Goal: Find specific fact: Find specific fact

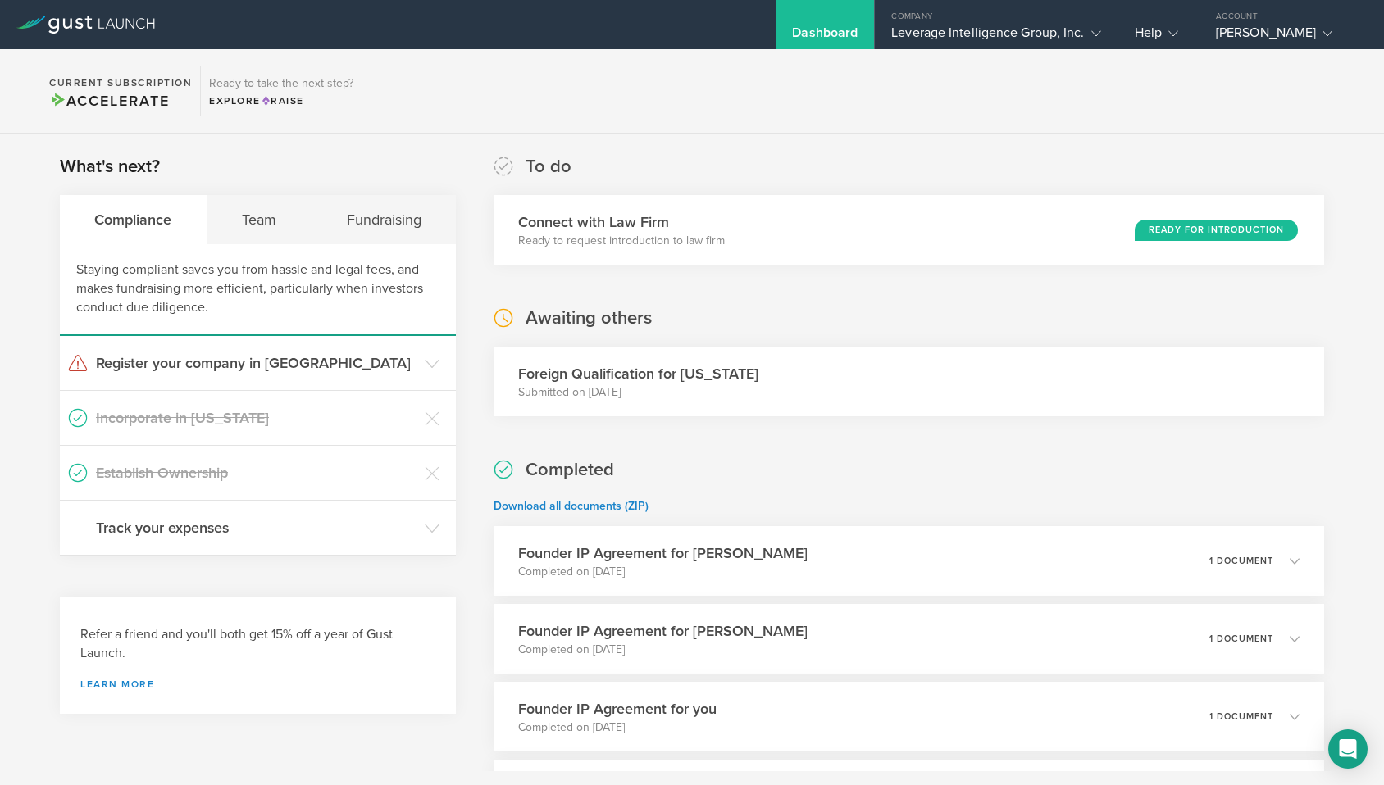
click at [795, 373] on div "Foreign Qualification for [US_STATE] Submitted on [DATE]" at bounding box center [908, 382] width 830 height 70
click at [680, 355] on div "Foreign Qualification for [US_STATE] Submitted on [DATE]" at bounding box center [908, 382] width 830 height 70
click at [587, 369] on h3 "Foreign Qualification for [US_STATE]" at bounding box center [638, 373] width 240 height 21
click at [1280, 374] on div "Foreign Qualification for [US_STATE] Submitted on [DATE]" at bounding box center [908, 382] width 830 height 70
click at [943, 30] on div "Leverage Intelligence Group, Inc." at bounding box center [995, 37] width 209 height 25
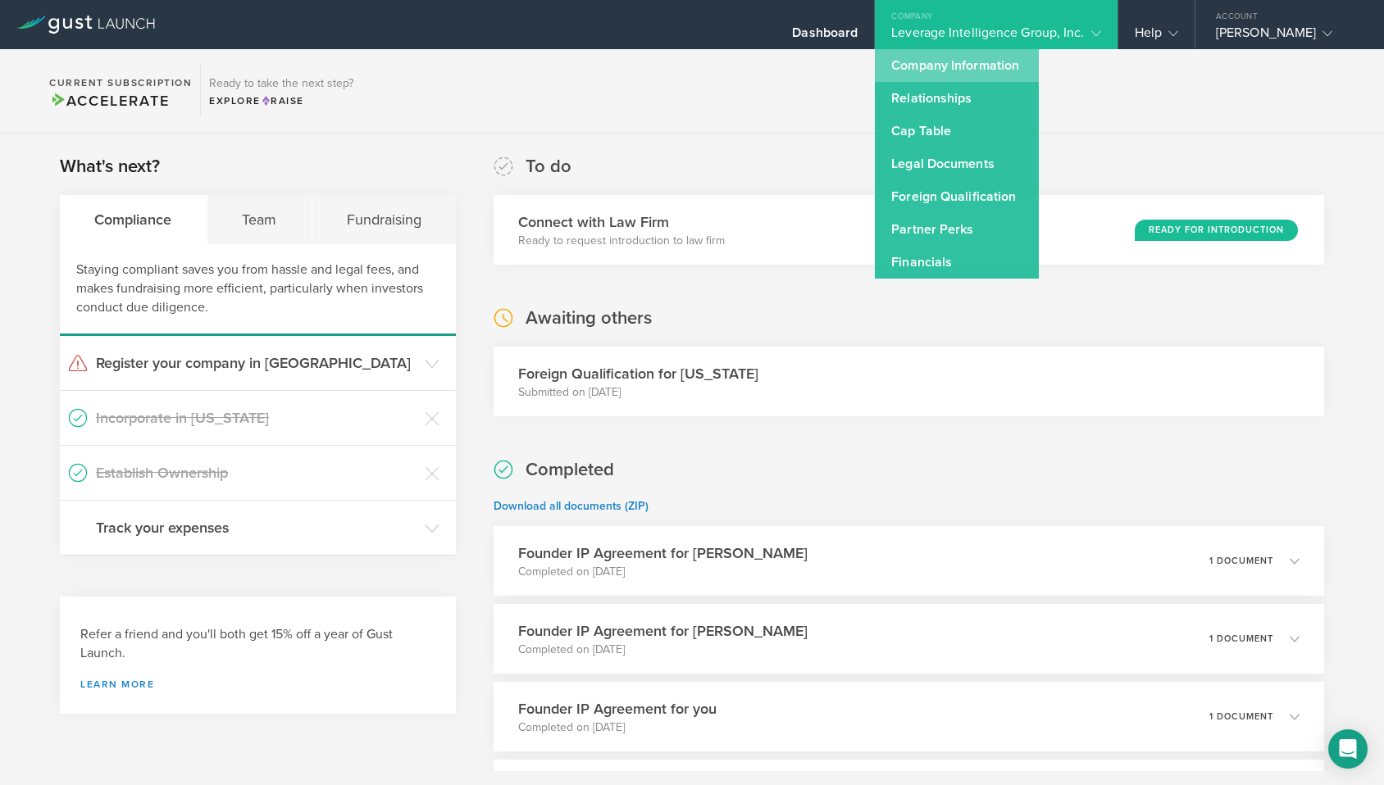
click at [942, 66] on link "Company Information" at bounding box center [957, 65] width 164 height 33
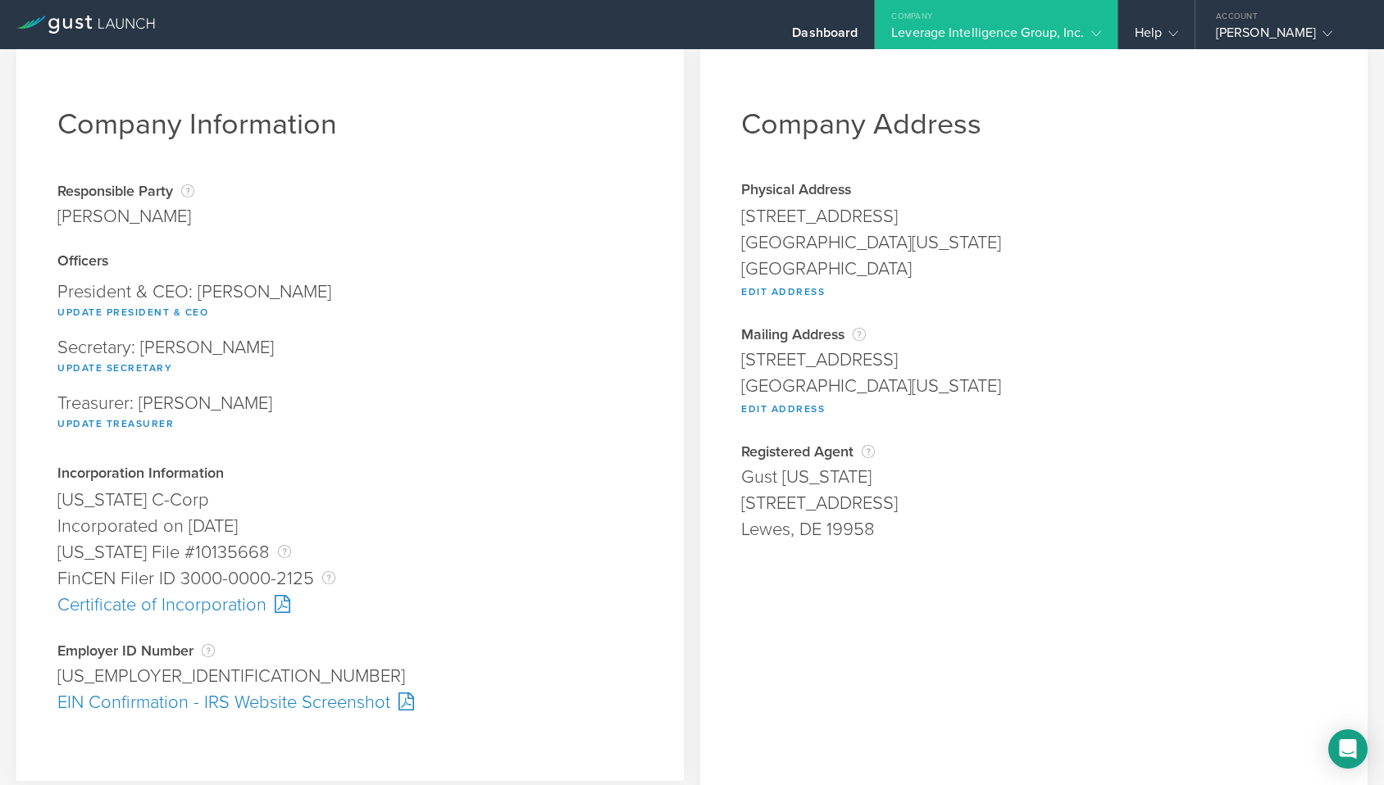
scroll to position [17, 0]
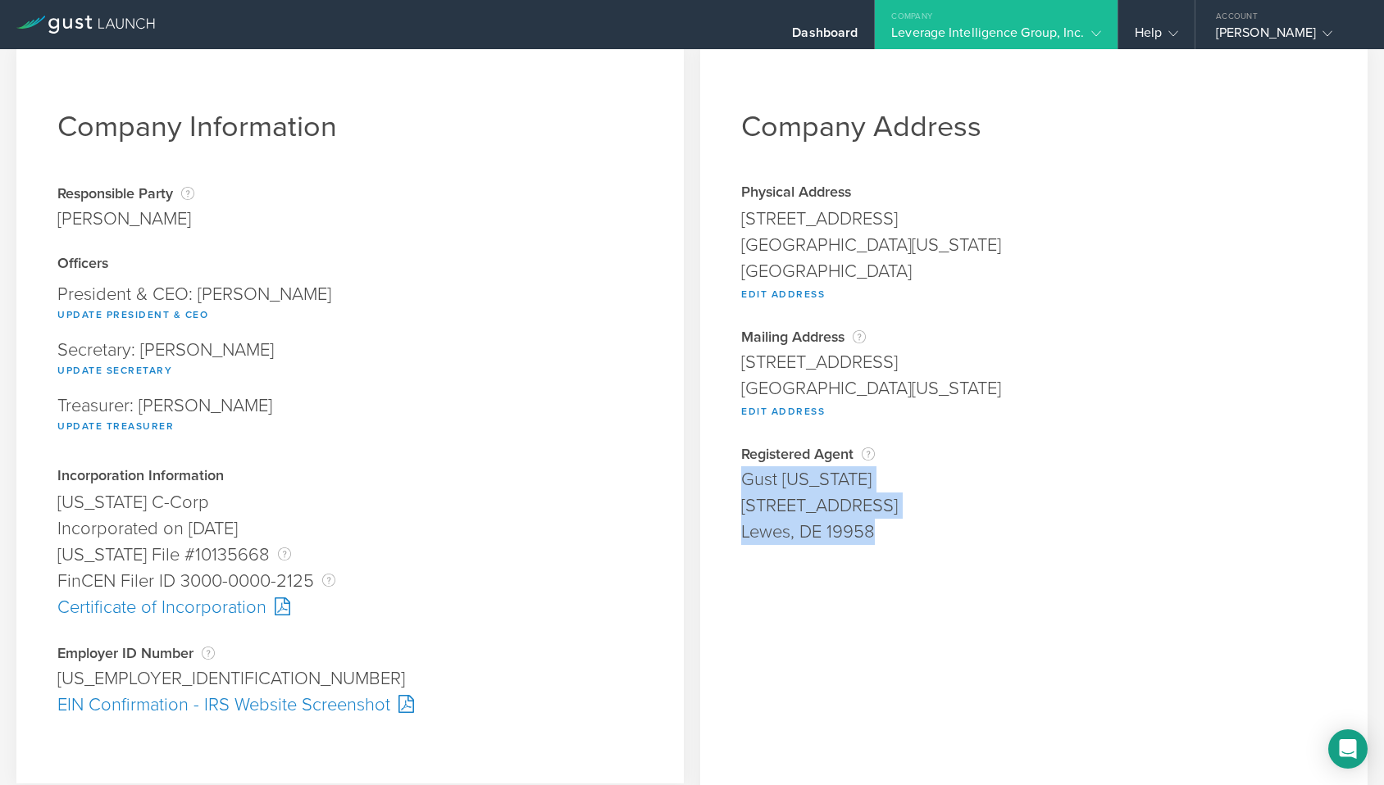
drag, startPoint x: 745, startPoint y: 483, endPoint x: 893, endPoint y: 533, distance: 156.6
click at [893, 533] on div "Registered Agent Your registered agent is an entity formed in [US_STATE] that i…" at bounding box center [1033, 495] width 585 height 99
copy div "Gust [US_STATE] [STREET_ADDRESS]"
click at [769, 501] on div "[STREET_ADDRESS]" at bounding box center [1033, 506] width 585 height 26
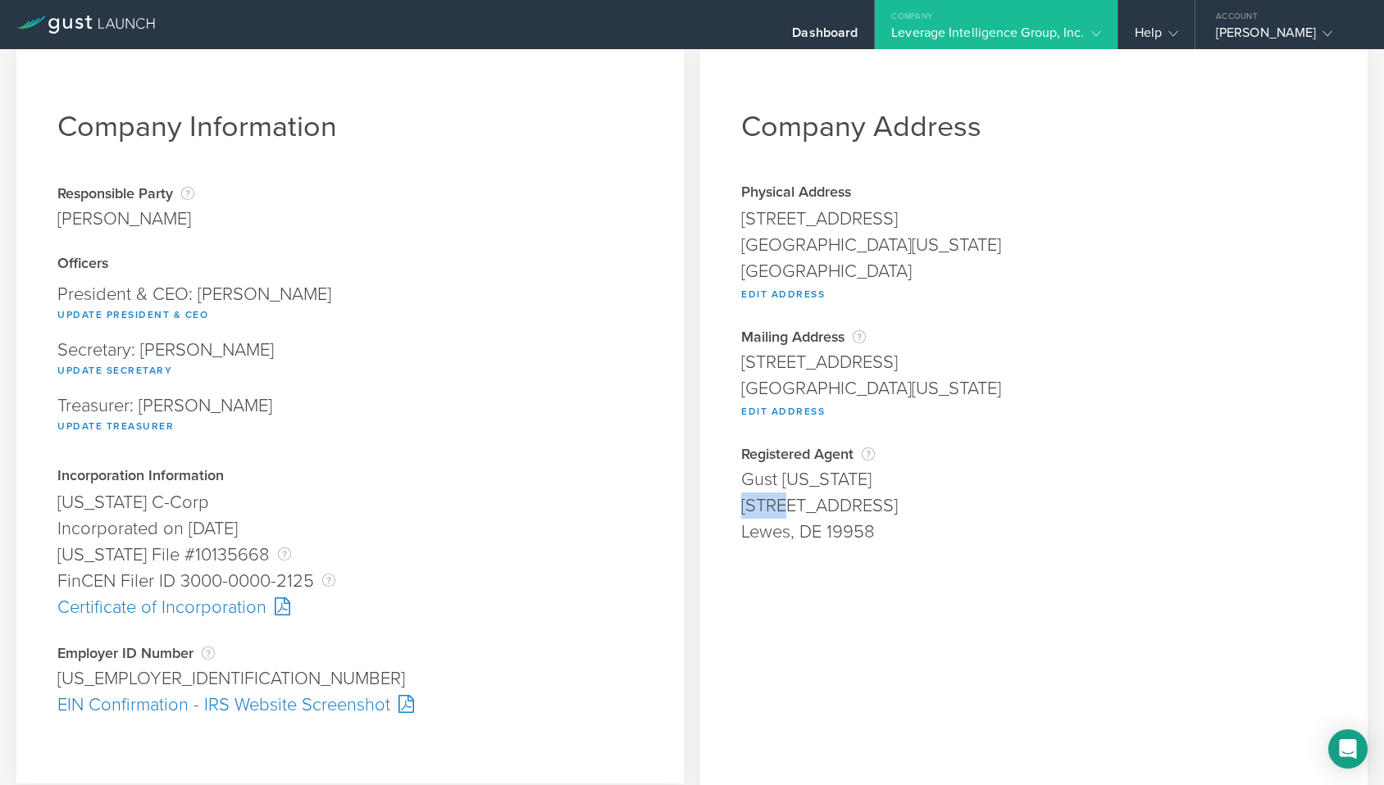
click at [769, 501] on div "[STREET_ADDRESS]" at bounding box center [1033, 506] width 585 height 26
copy div "[STREET_ADDRESS]"
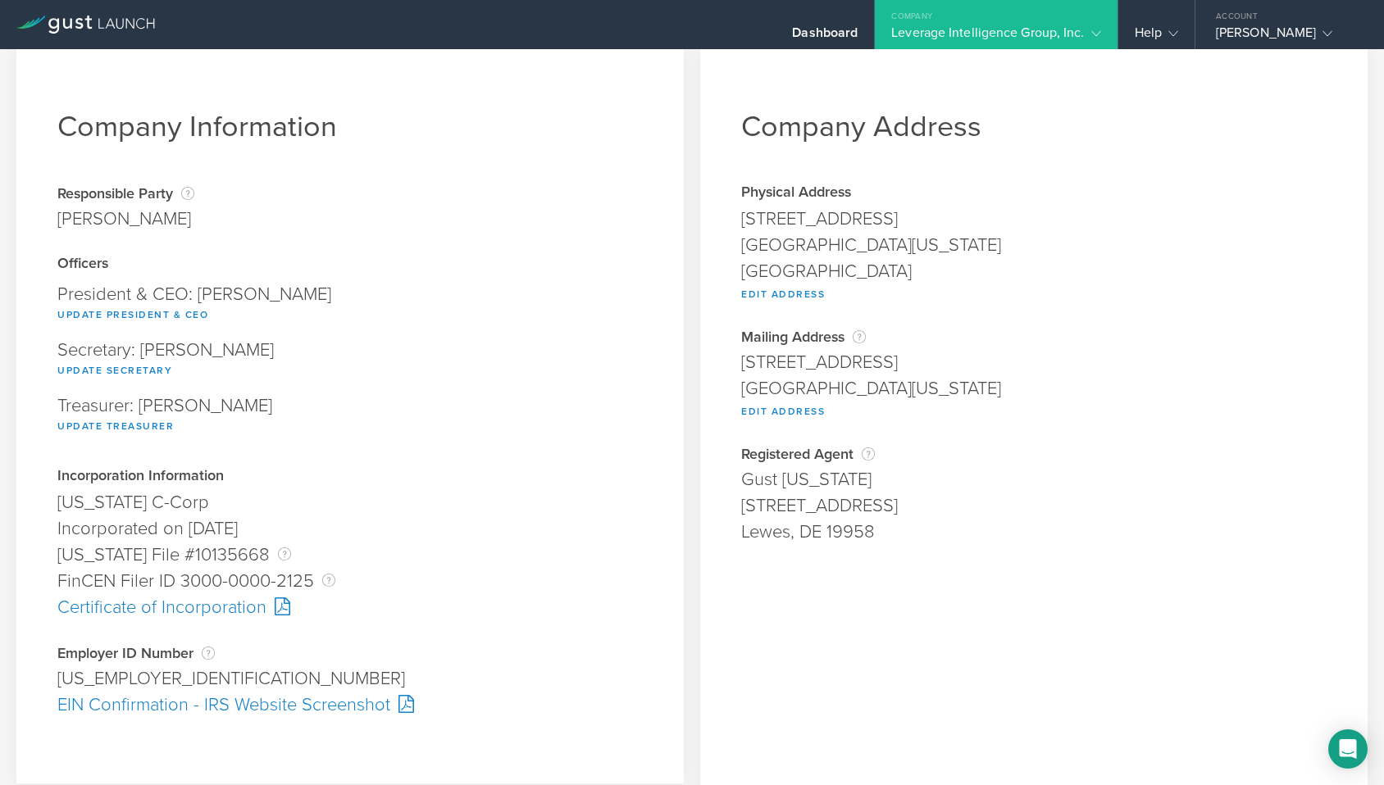
click at [766, 532] on div "Lewes, DE 19958" at bounding box center [1033, 532] width 585 height 26
copy div "Lewes"
click at [837, 530] on div "Lewes, DE 19958" at bounding box center [1033, 532] width 585 height 26
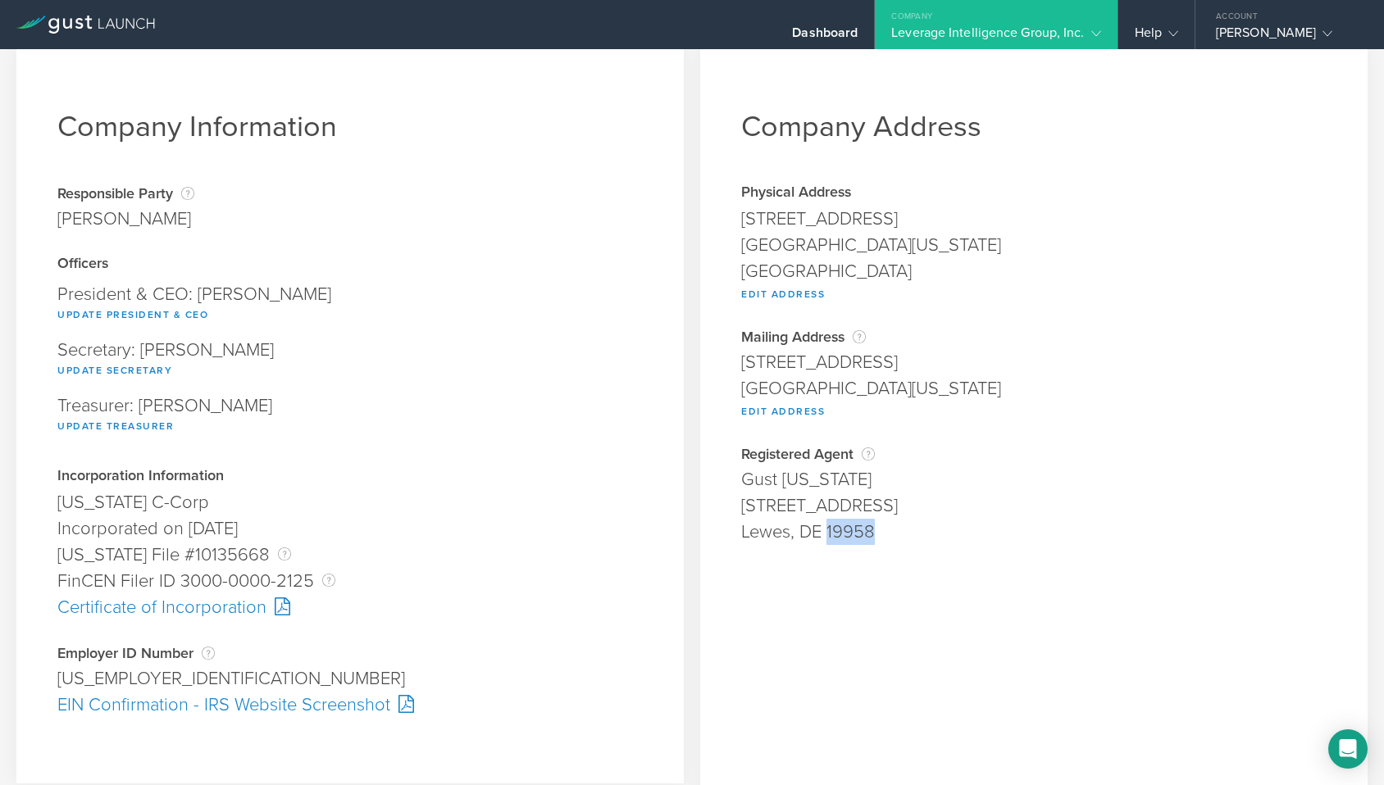
copy div "19958"
